Goal: Task Accomplishment & Management: Manage account settings

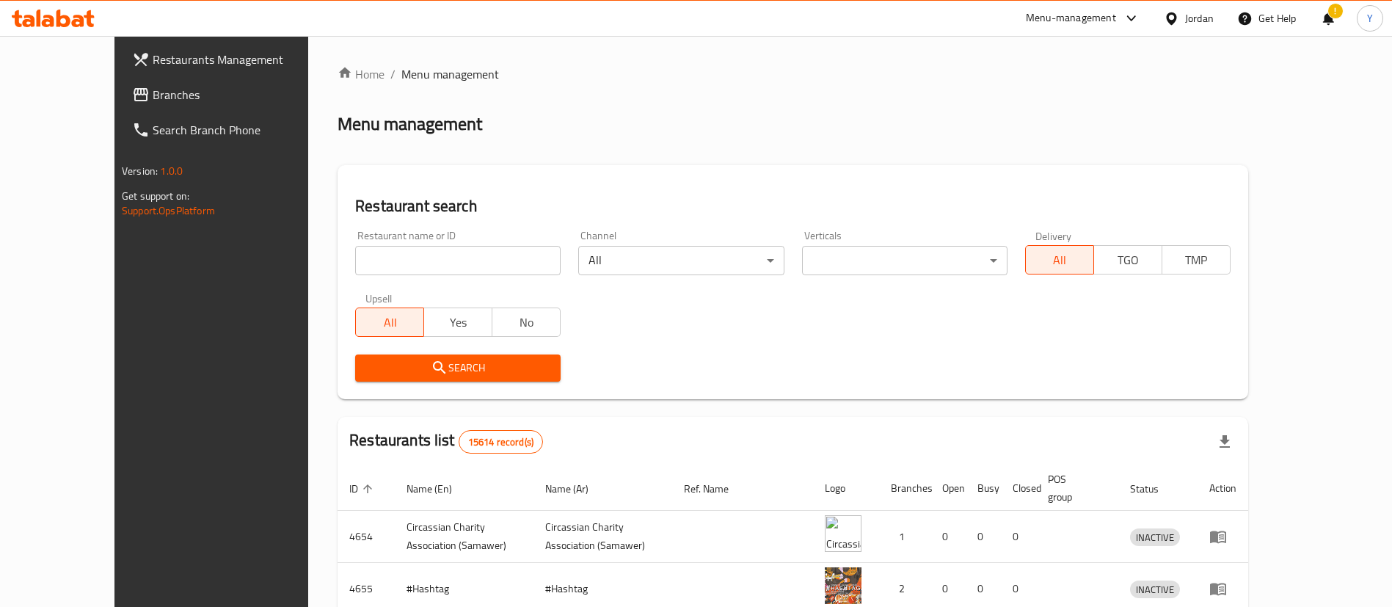
click at [153, 103] on span "Branches" at bounding box center [244, 95] width 183 height 18
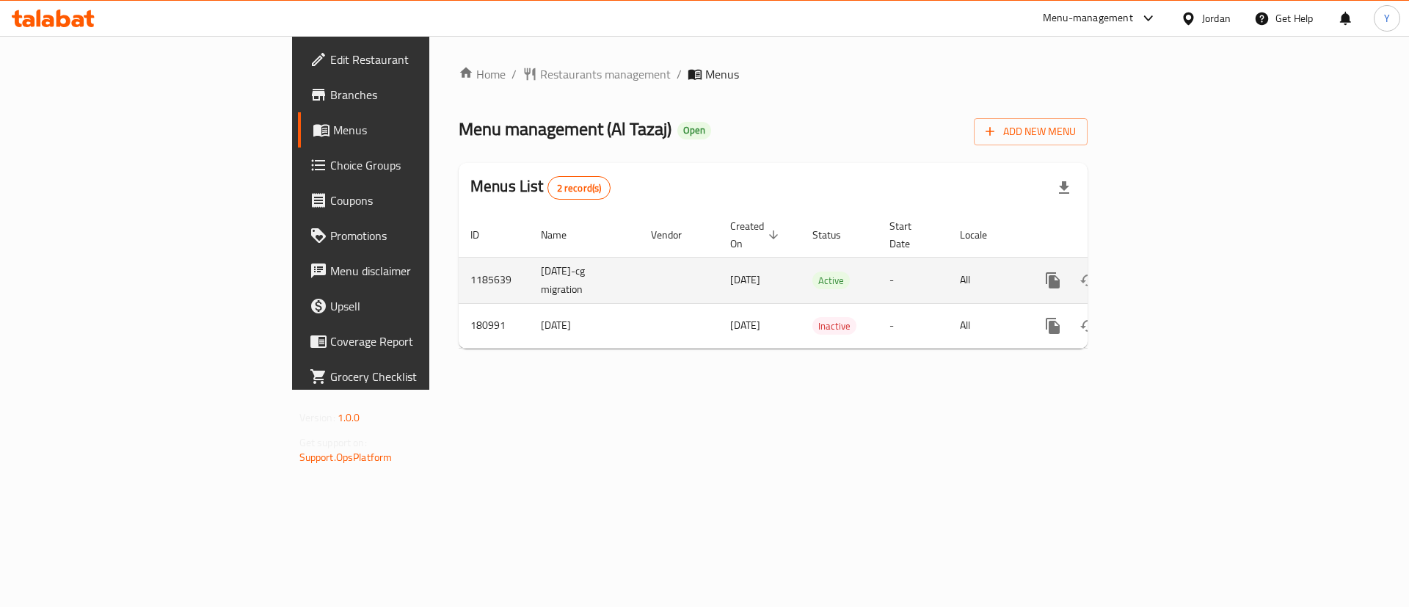
click at [1168, 272] on icon "enhanced table" at bounding box center [1159, 281] width 18 height 18
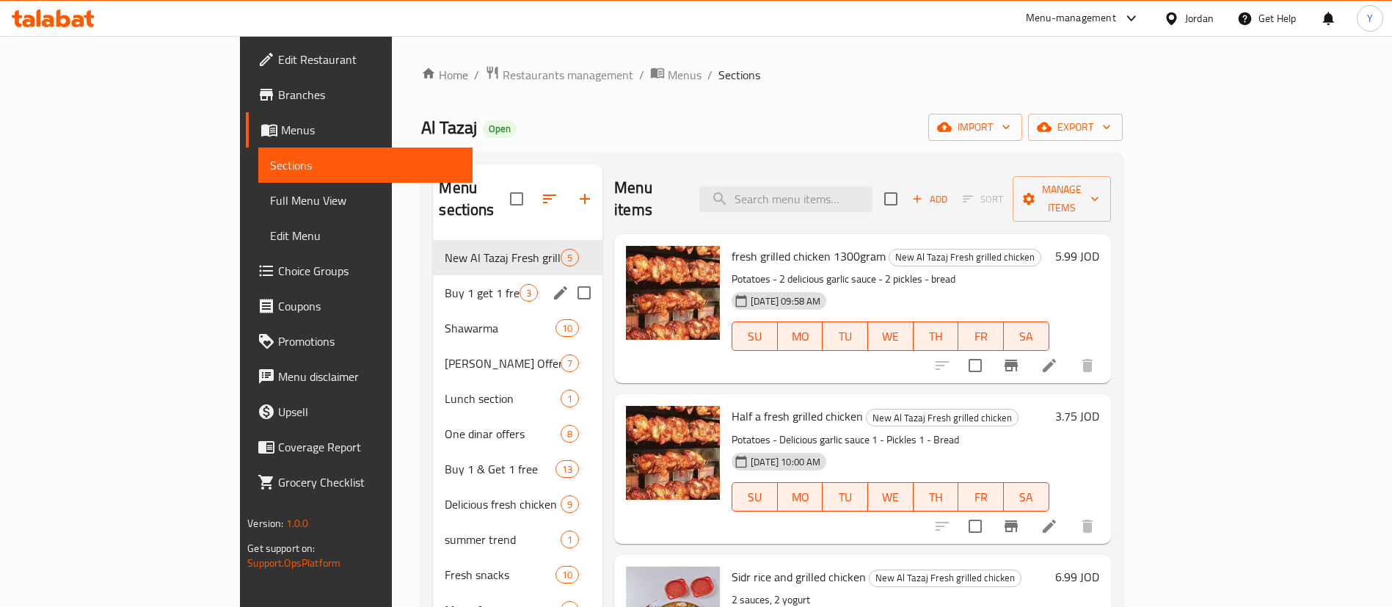
click at [445, 284] on span "Buy 1 get 1 free offer" at bounding box center [482, 293] width 75 height 18
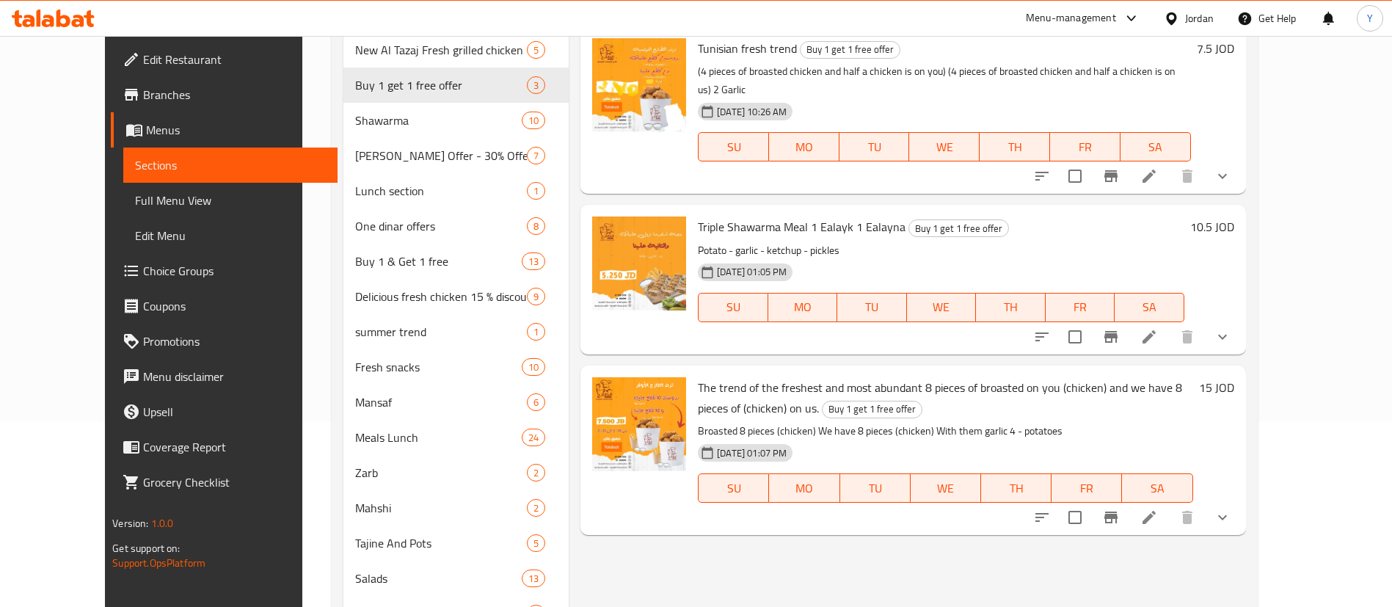
scroll to position [220, 0]
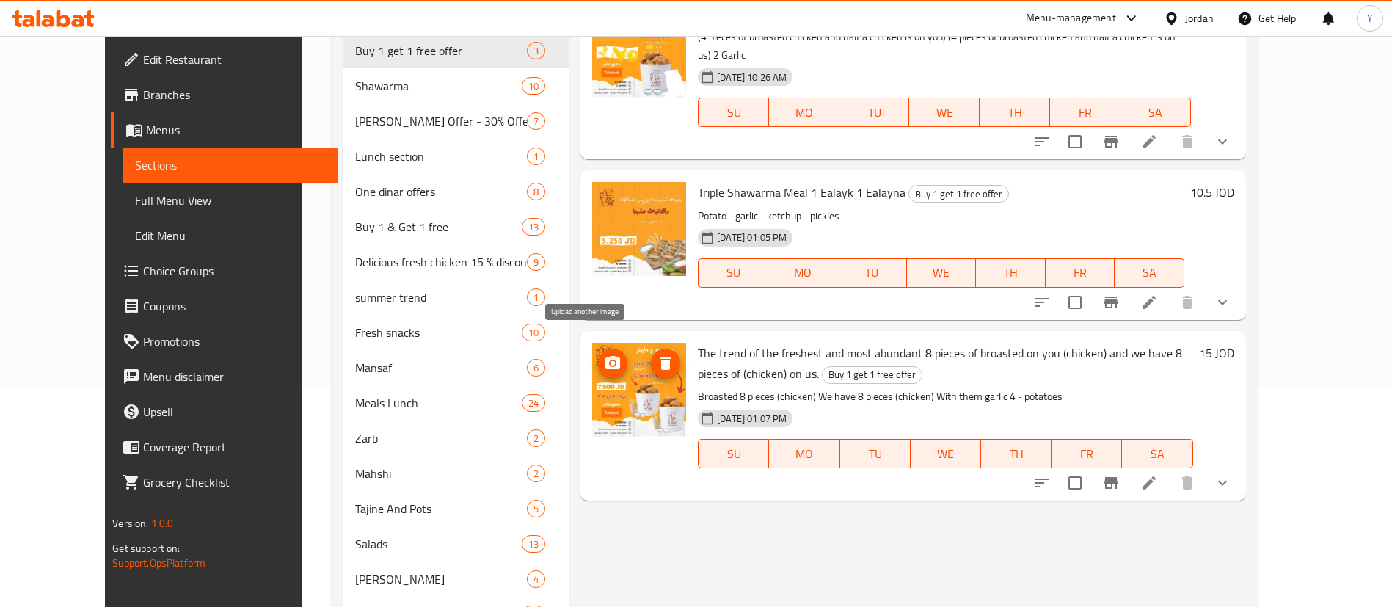
click at [611, 361] on circle "upload picture" at bounding box center [613, 363] width 4 height 4
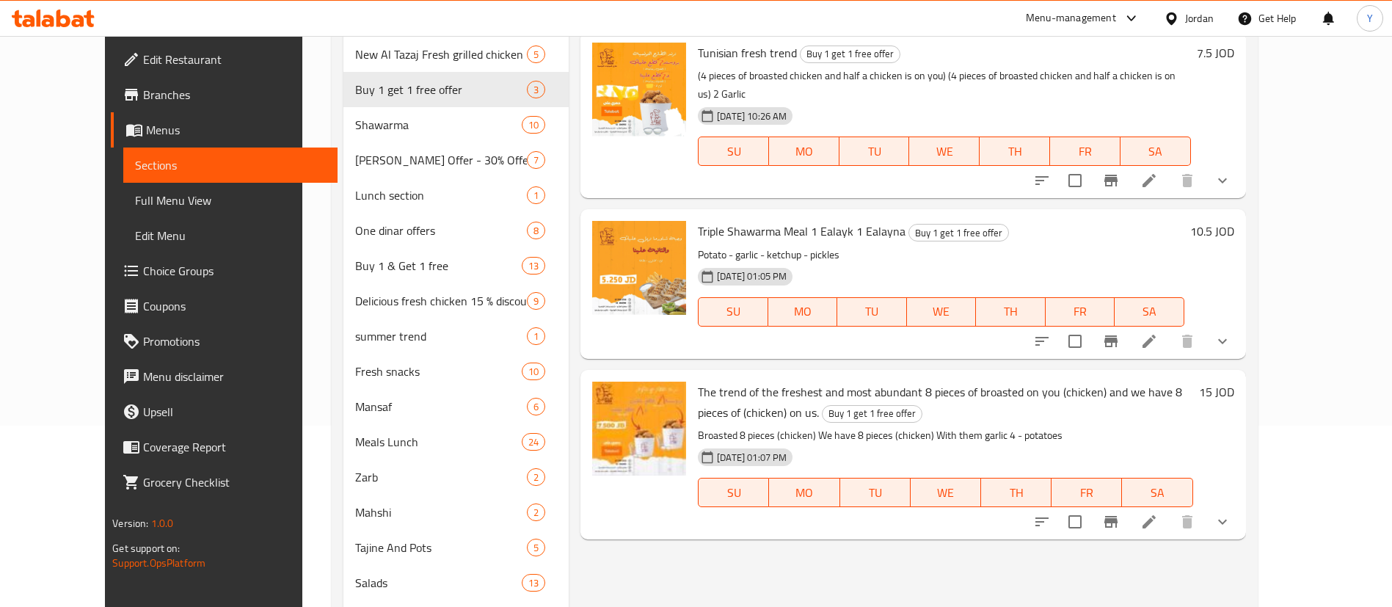
scroll to position [0, 0]
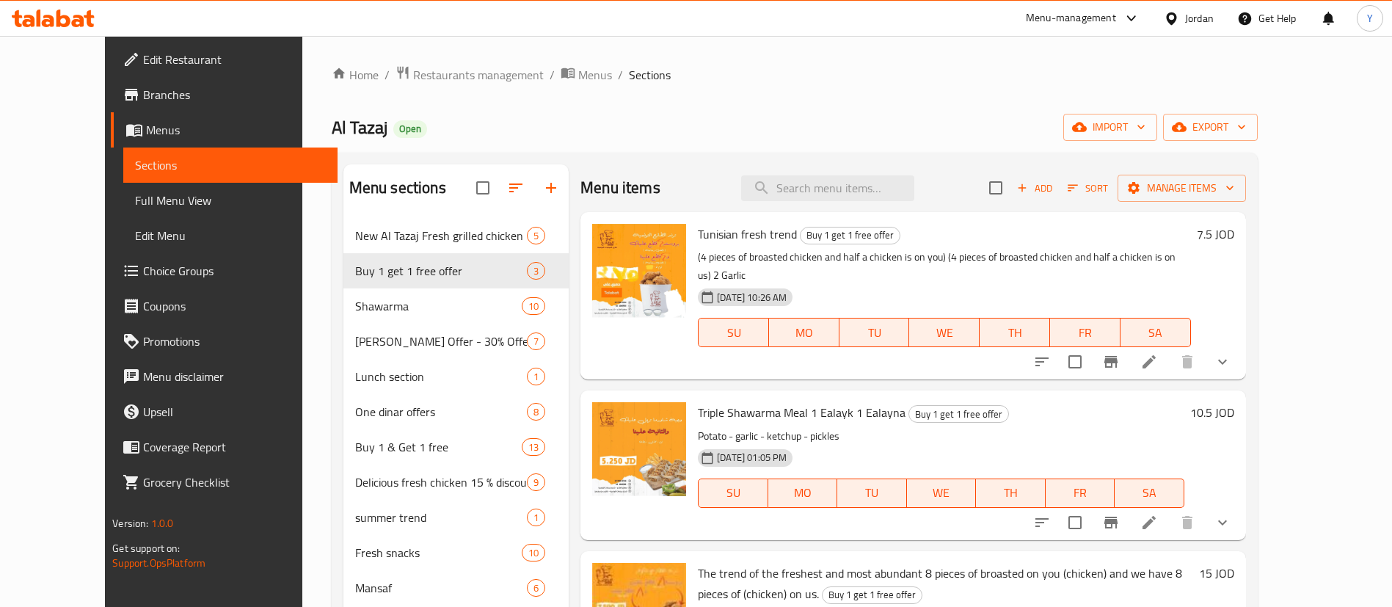
click at [77, 18] on icon at bounding box center [53, 19] width 83 height 18
